Goal: Task Accomplishment & Management: Complete application form

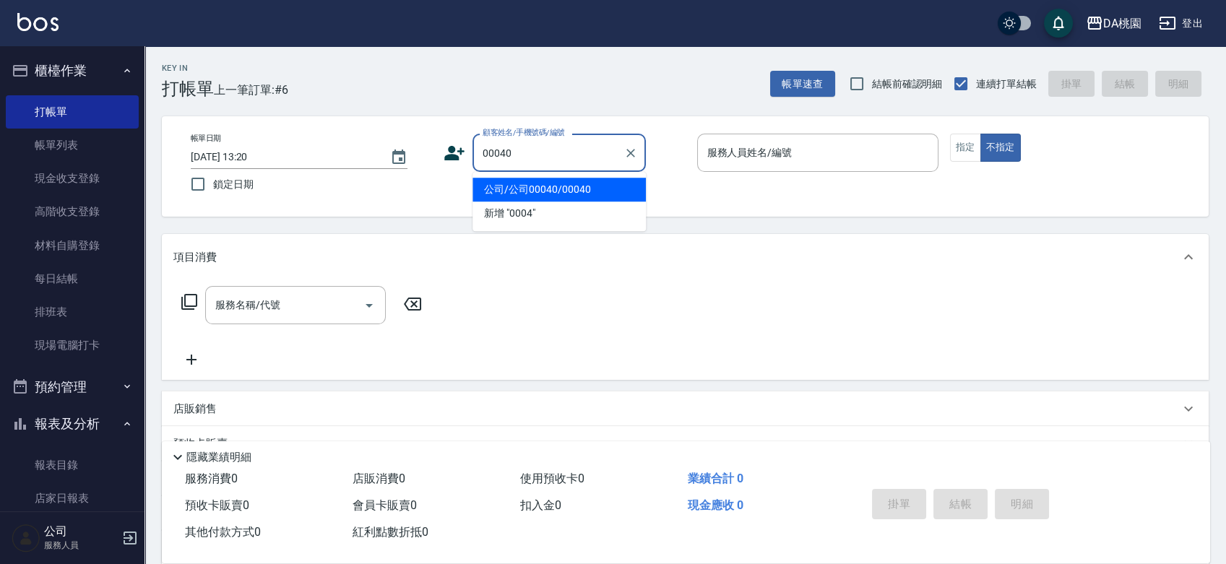
type input "公司/公司00040/00040"
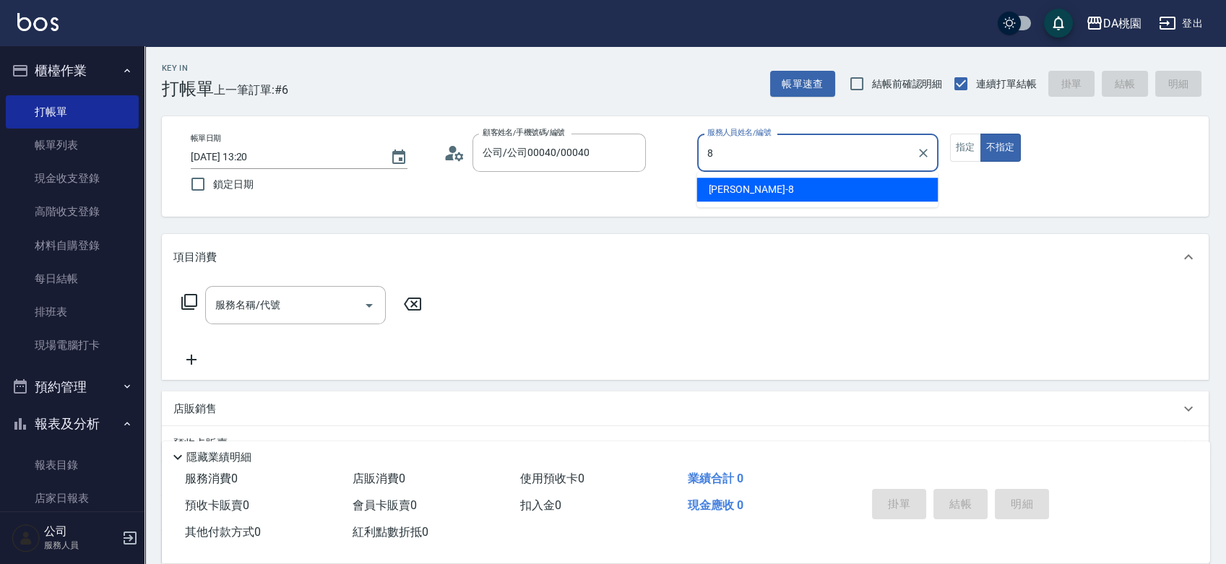
type input "[PERSON_NAME]-8"
type button "false"
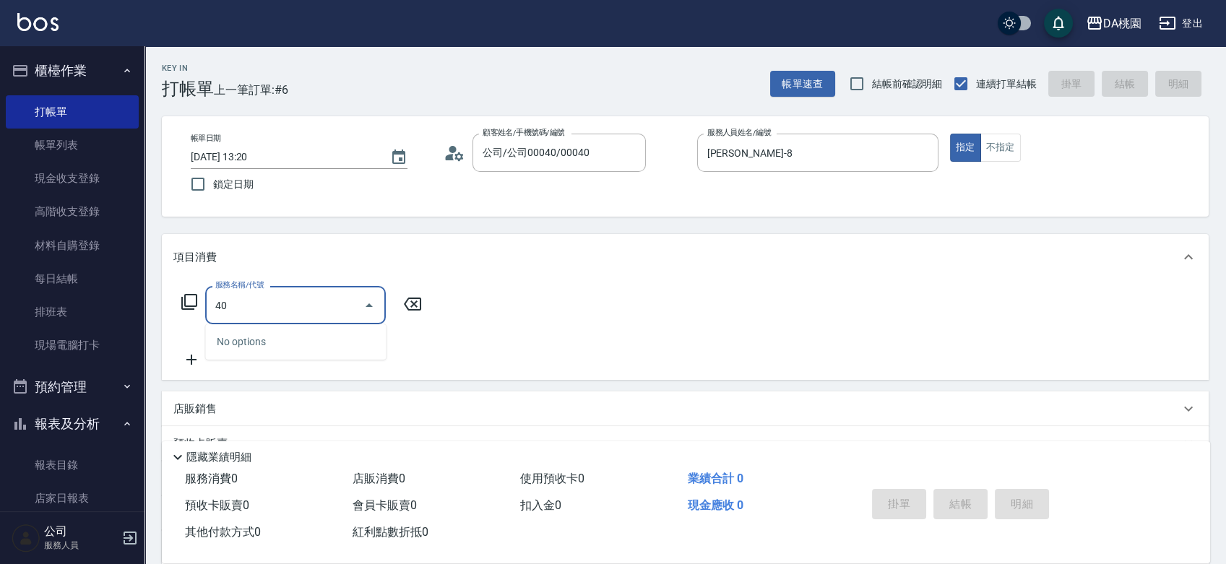
type input "400"
type input "150"
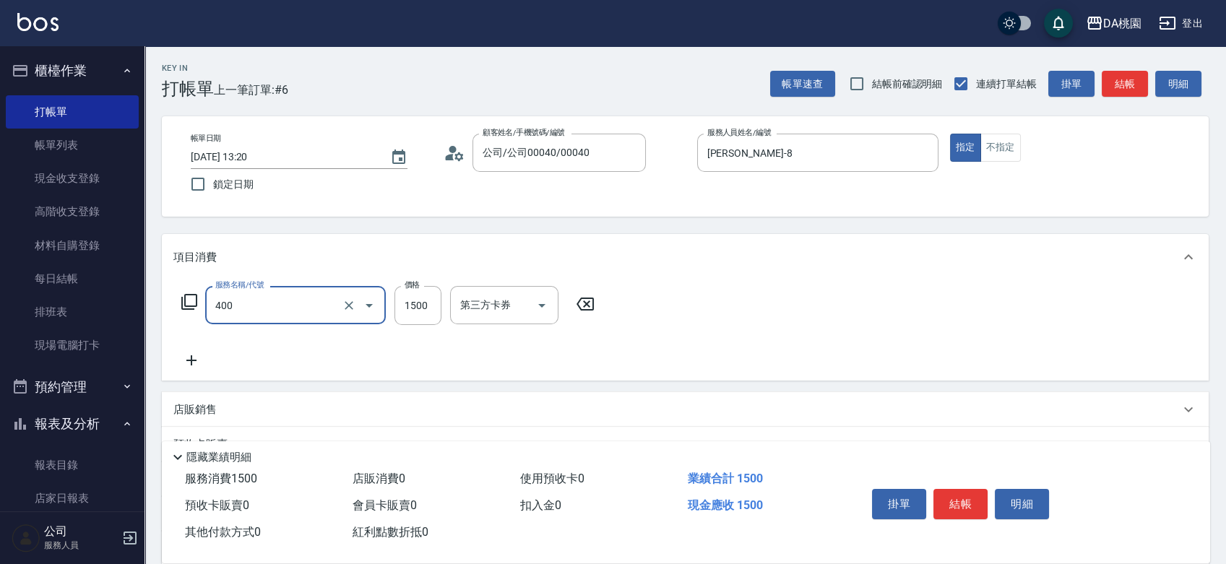
type input "染髮(400)"
type input "1"
type input "0"
type input "168"
type input "160"
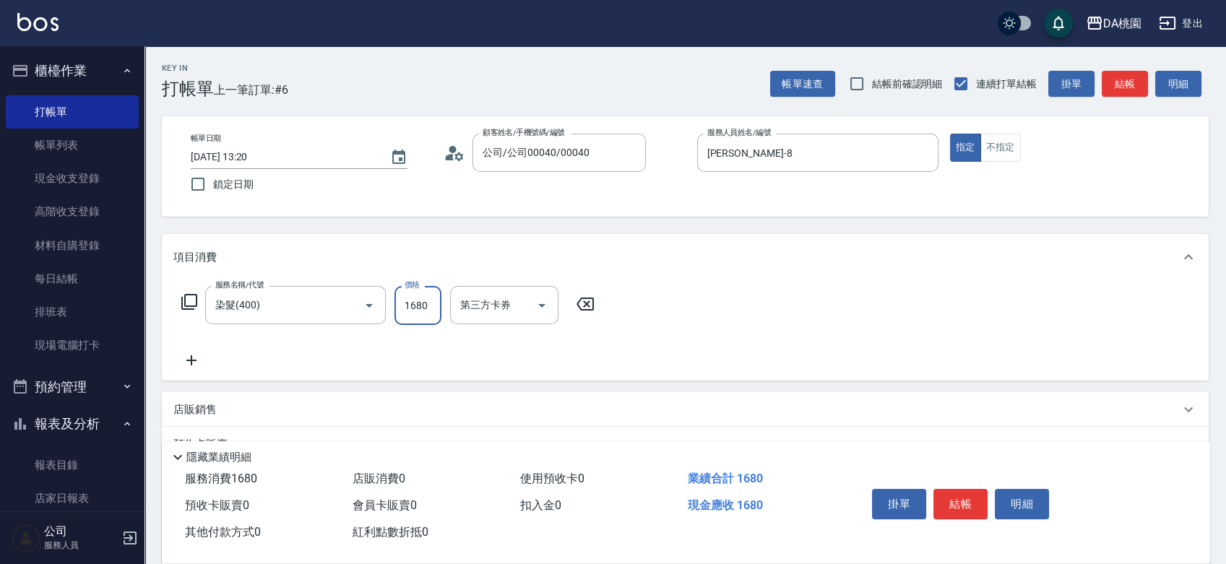
type input "1680"
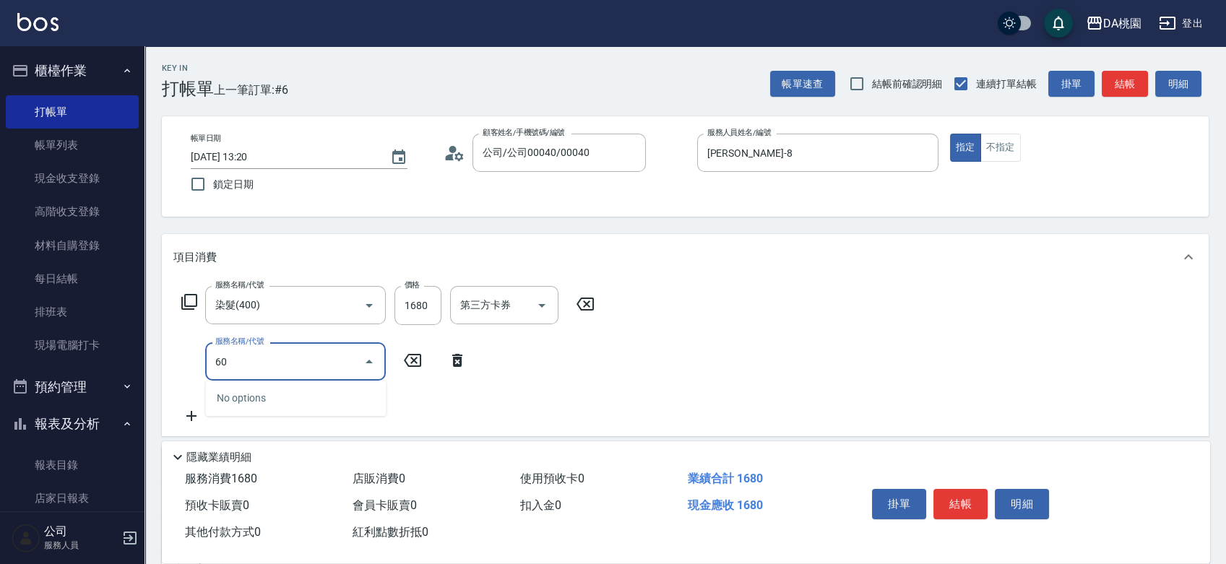
type input "608"
type input "280"
type input "鱗脂質護髮(608)"
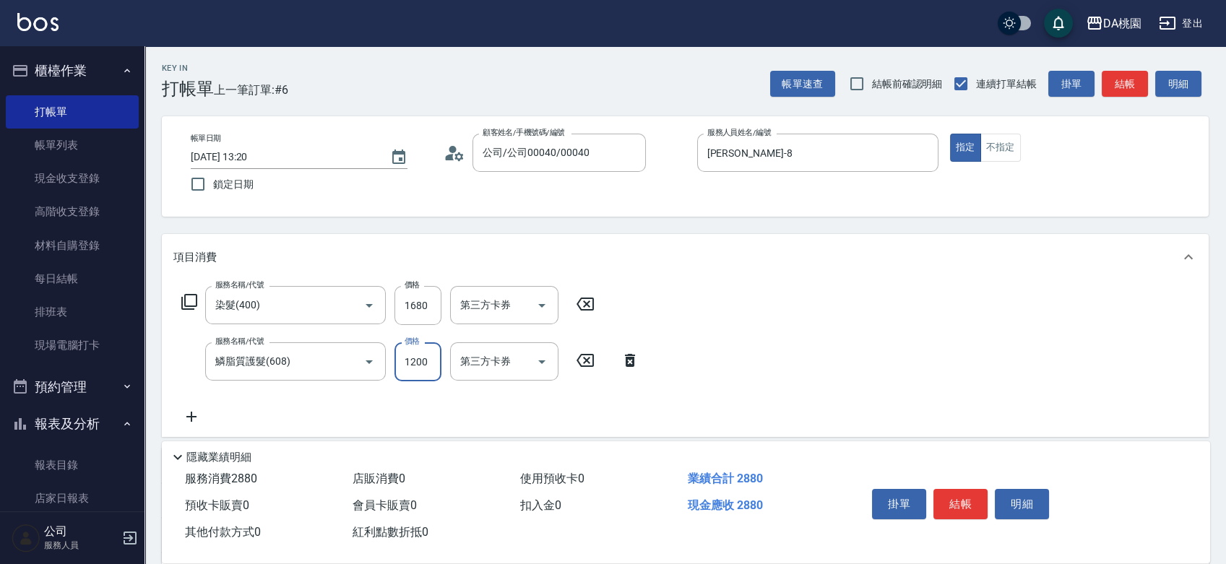
type input "160"
type input "20"
type input "180"
type input "2000"
type input "360"
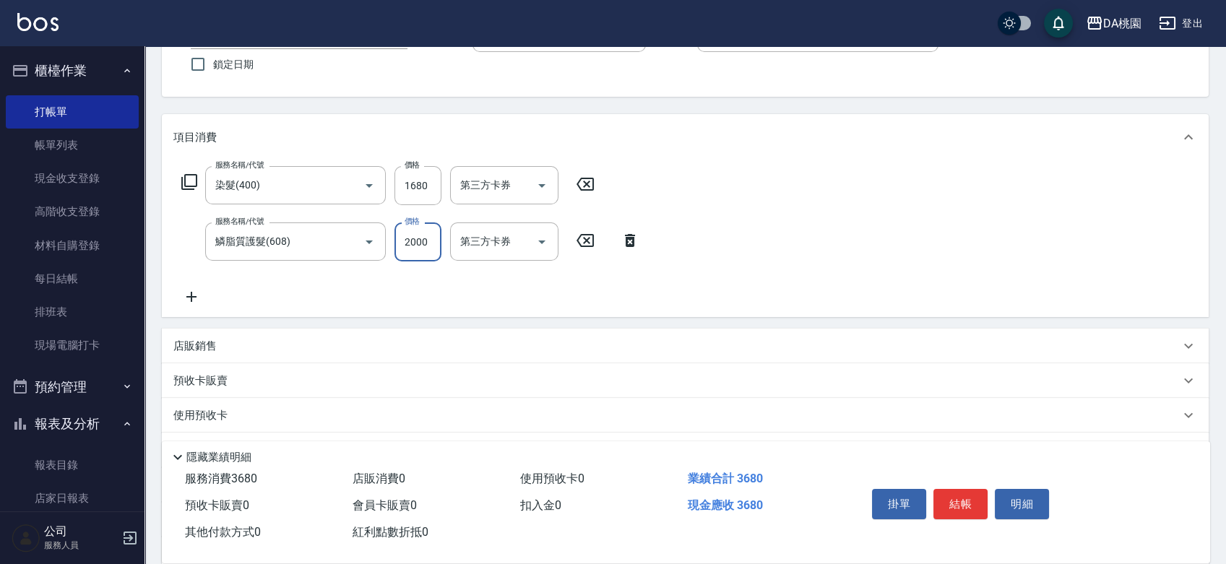
scroll to position [264, 0]
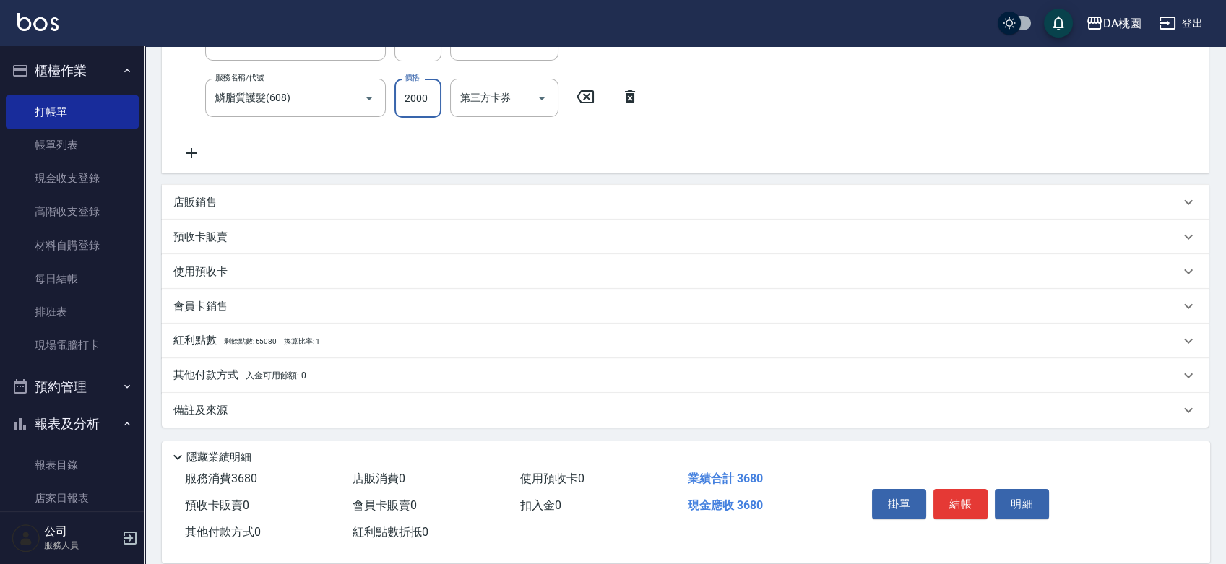
type input "2000"
click at [310, 373] on div "其他付款方式 入金可用餘額: 0" at bounding box center [676, 376] width 1007 height 16
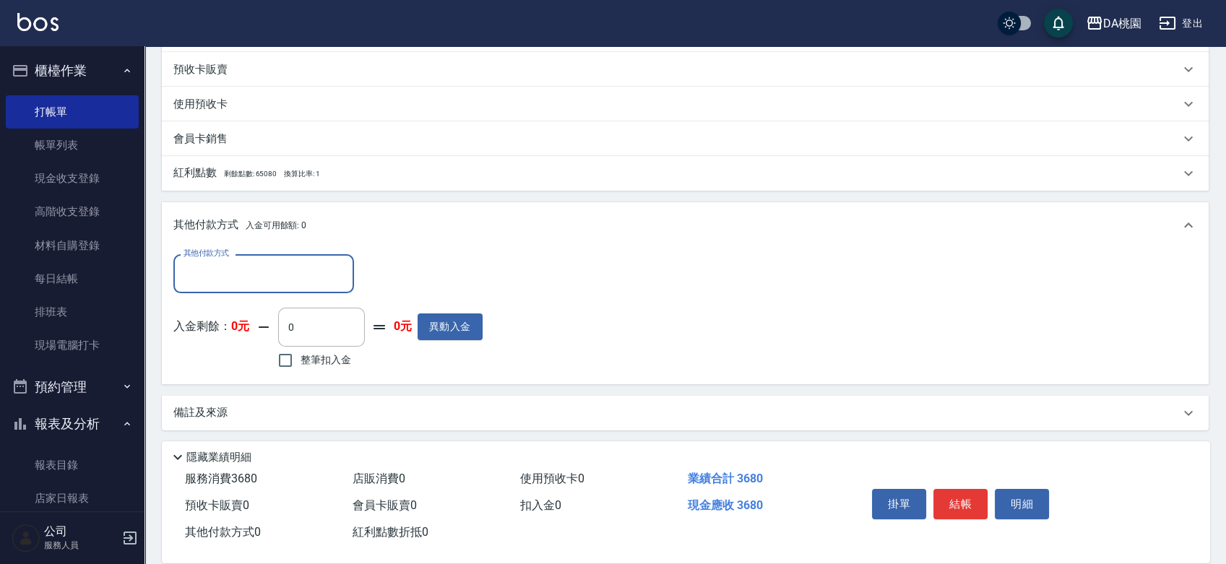
scroll to position [434, 0]
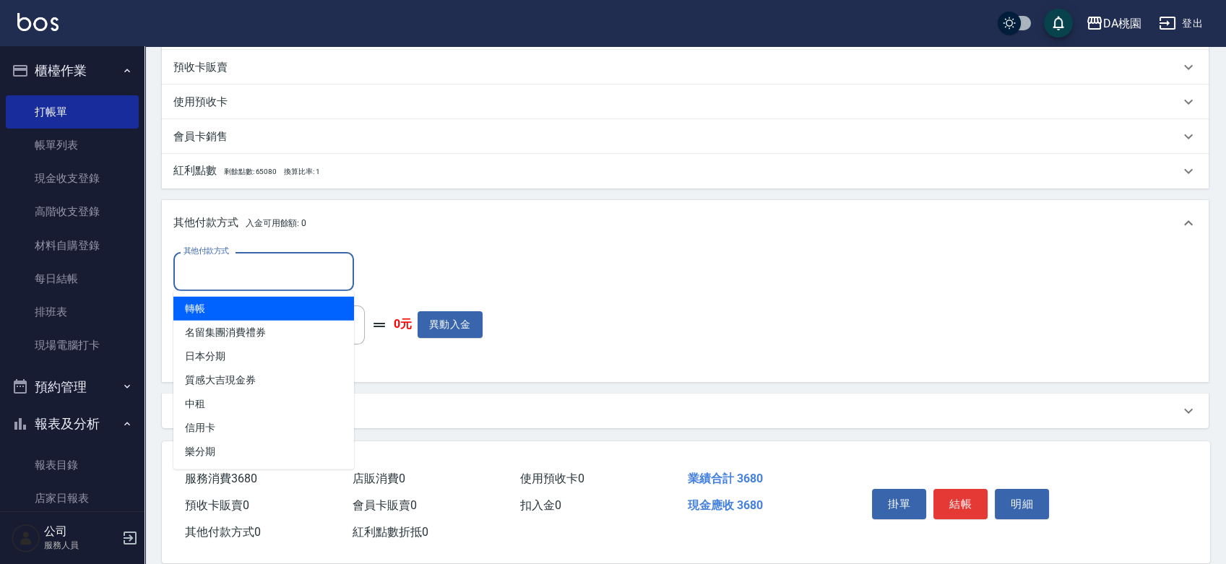
click at [233, 277] on input "其他付款方式" at bounding box center [264, 271] width 168 height 25
click at [229, 311] on span "轉帳" at bounding box center [263, 309] width 181 height 24
type input "轉帳"
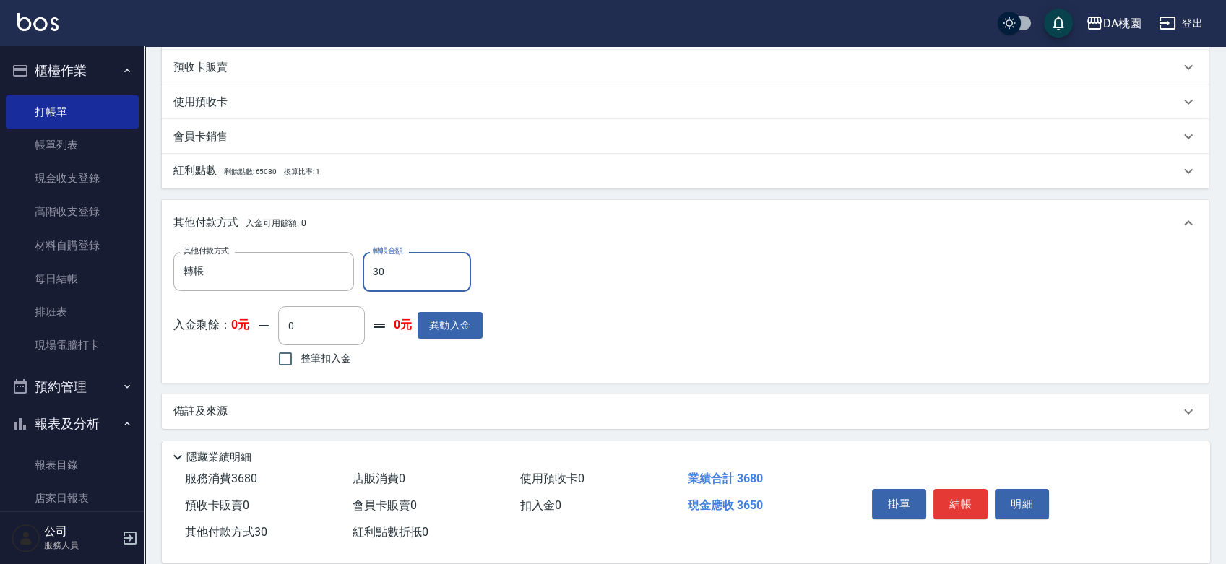
type input "360"
type input "330"
type input "3680"
type input "0"
type input "3680"
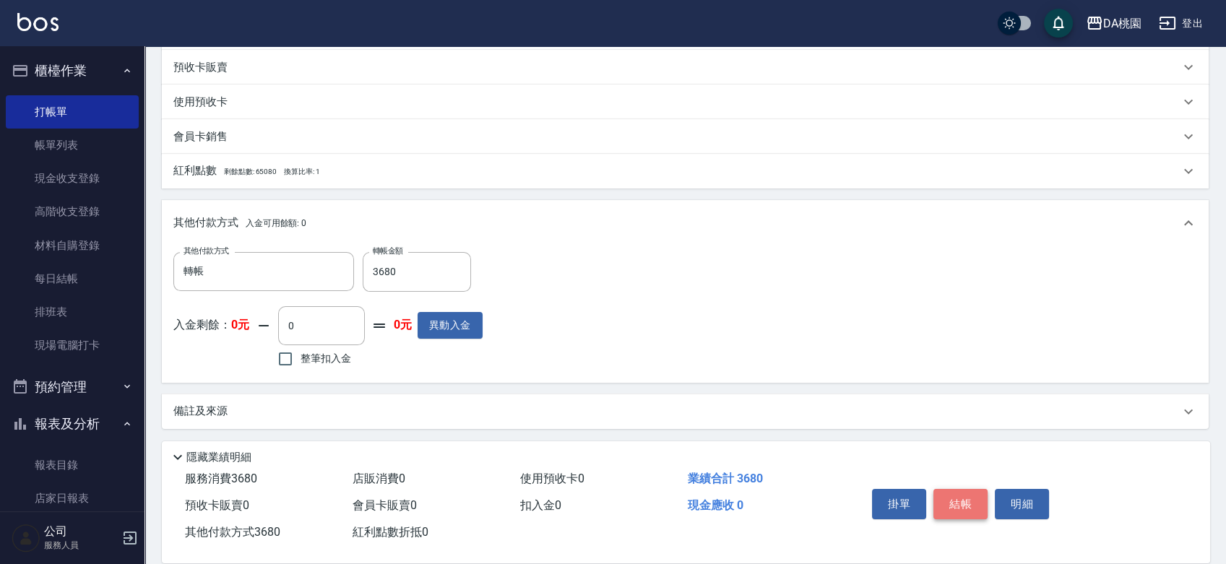
click at [955, 503] on button "結帳" at bounding box center [961, 504] width 54 height 30
type input "[DATE] 14:34"
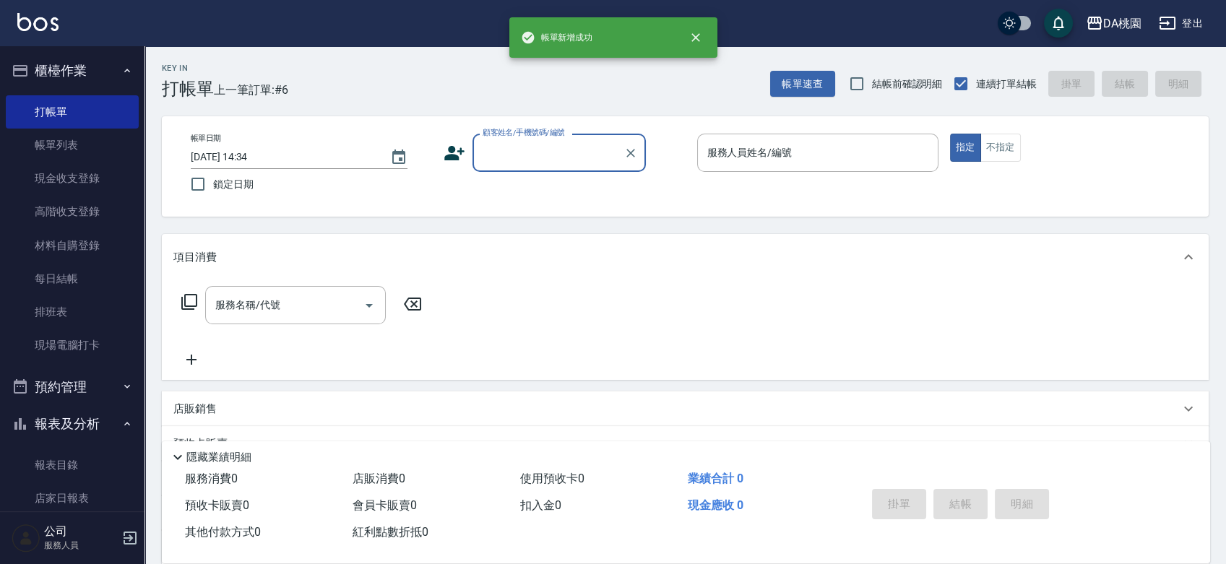
scroll to position [0, 0]
